Goal: Task Accomplishment & Management: Use online tool/utility

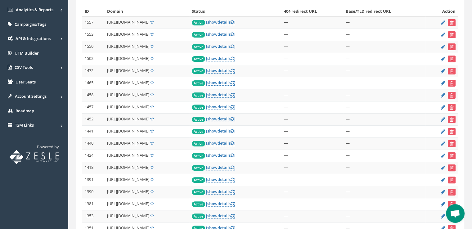
scroll to position [21, 0]
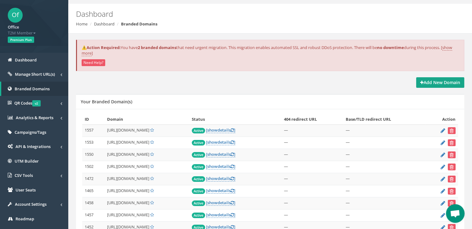
click at [456, 81] on strong "Add New Domain" at bounding box center [440, 82] width 40 height 6
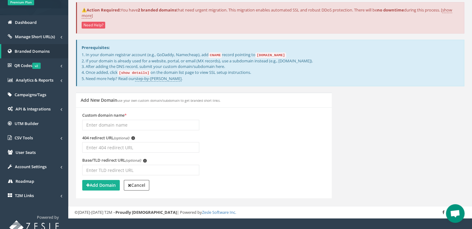
scroll to position [64, 0]
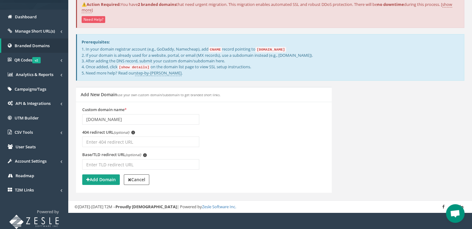
type input "[DOMAIN_NAME]"
click at [103, 183] on button "Add Domain" at bounding box center [101, 179] width 38 height 11
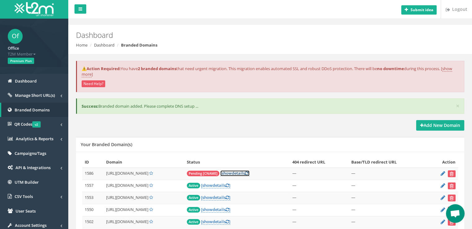
click at [249, 171] on link "[ show details ]" at bounding box center [234, 173] width 29 height 6
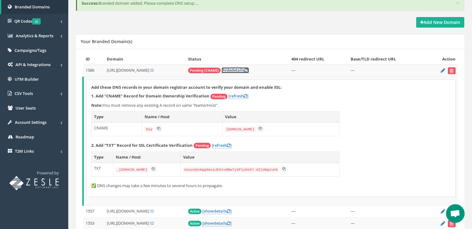
scroll to position [124, 0]
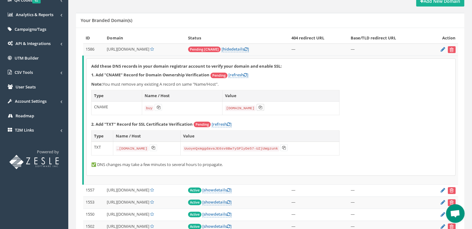
click at [260, 107] on icon at bounding box center [260, 107] width 4 height 4
click at [258, 107] on icon at bounding box center [260, 107] width 4 height 4
click at [155, 148] on icon at bounding box center [153, 148] width 4 height 4
click at [157, 148] on button at bounding box center [152, 147] width 7 height 7
click at [257, 107] on button at bounding box center [259, 107] width 7 height 7
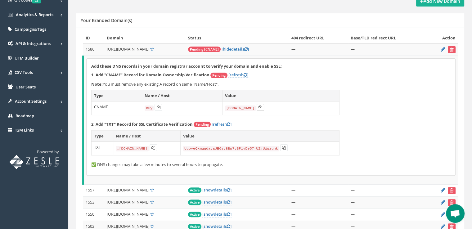
click at [258, 107] on icon at bounding box center [260, 107] width 4 height 4
click at [258, 109] on button at bounding box center [259, 107] width 7 height 7
click at [258, 107] on icon at bounding box center [260, 107] width 4 height 4
click at [155, 147] on icon at bounding box center [153, 148] width 4 height 4
click at [284, 147] on icon at bounding box center [284, 148] width 4 height 4
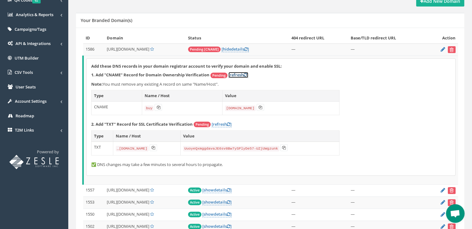
click at [242, 73] on link "[refresh ]" at bounding box center [238, 75] width 20 height 6
click at [249, 48] on link "[ hide details ]" at bounding box center [234, 49] width 27 height 6
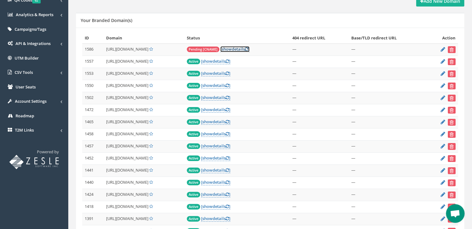
click at [249, 48] on link "[ show details ]" at bounding box center [234, 49] width 29 height 6
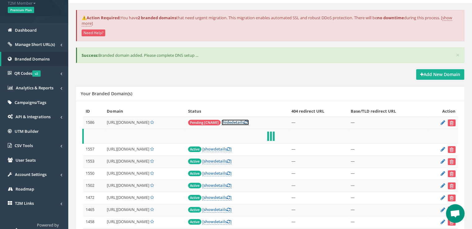
scroll to position [31, 0]
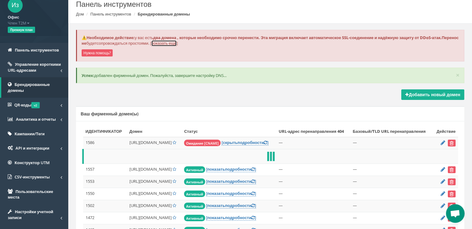
click at [176, 44] on font "показать ещё" at bounding box center [163, 43] width 25 height 6
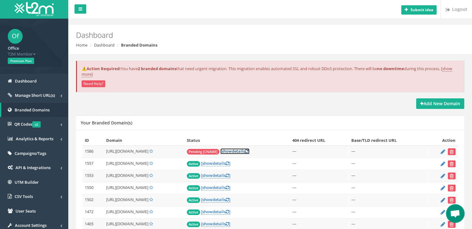
click at [249, 152] on link "[ show details ]" at bounding box center [234, 151] width 29 height 6
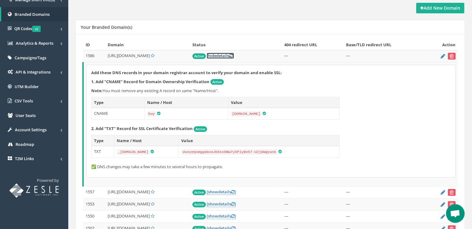
scroll to position [93, 0]
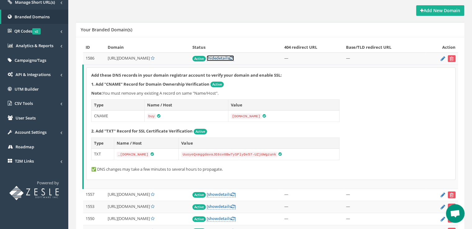
click at [234, 59] on link "[ hide details ]" at bounding box center [220, 58] width 27 height 6
